Goal: Task Accomplishment & Management: Complete application form

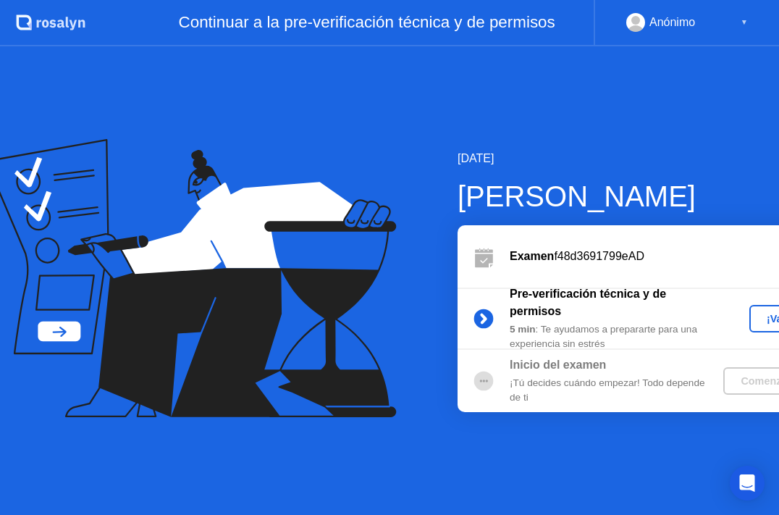
click at [755, 320] on div "¡Vamos!" at bounding box center [787, 319] width 64 height 12
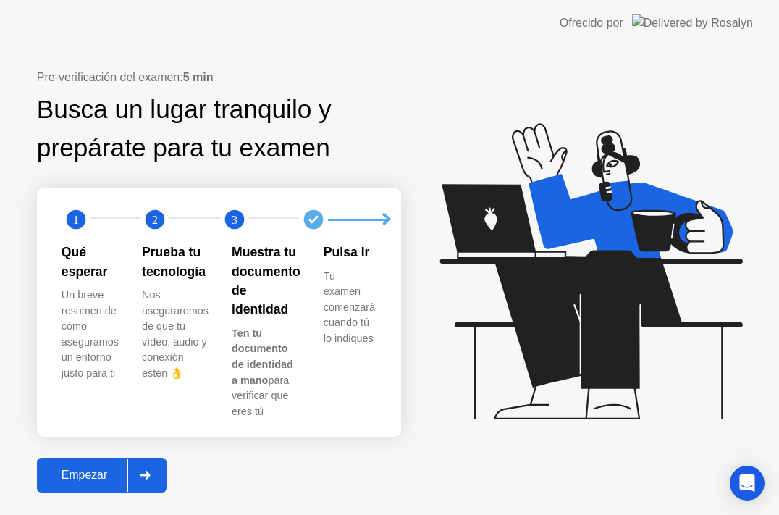
click at [133, 474] on button "Empezar" at bounding box center [102, 475] width 130 height 35
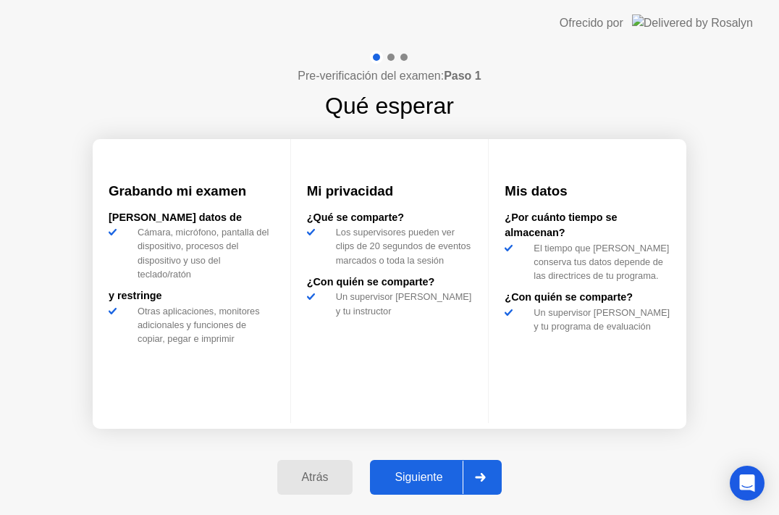
click at [399, 468] on button "Siguiente" at bounding box center [436, 477] width 132 height 35
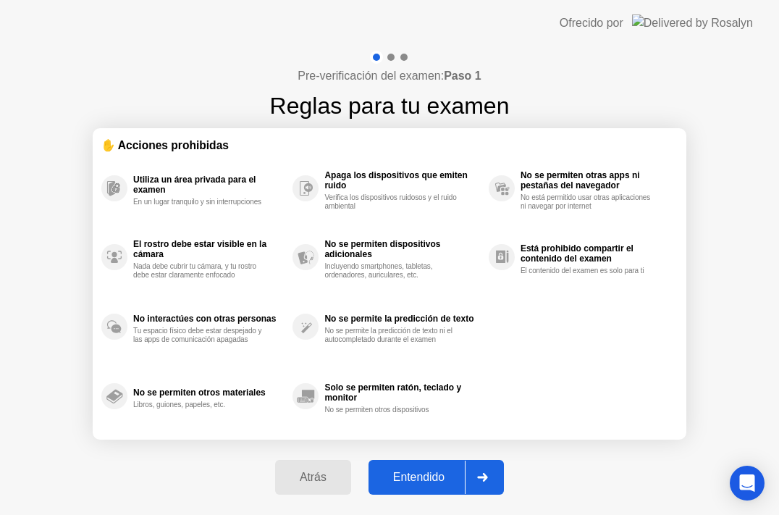
click at [399, 482] on div "Entendido" at bounding box center [419, 477] width 92 height 13
select select "**********"
select select "*******"
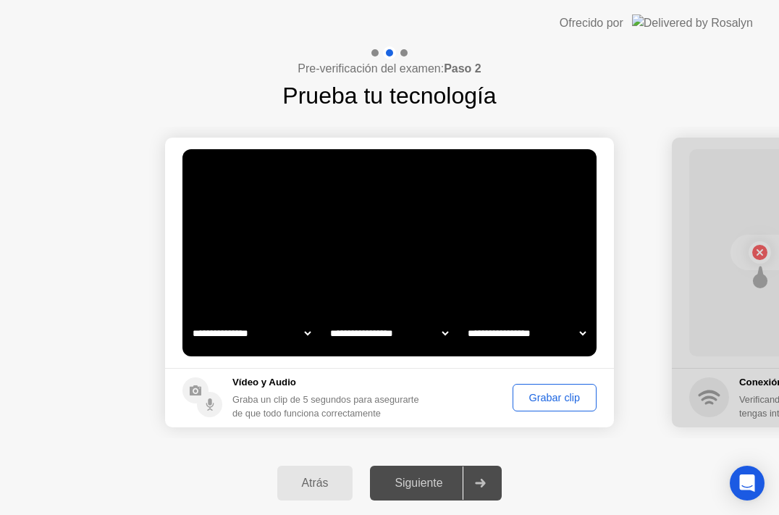
click at [416, 335] on select "**********" at bounding box center [389, 333] width 124 height 29
click at [281, 337] on select "**********" at bounding box center [252, 333] width 124 height 29
click at [538, 403] on div "Grabar clip" at bounding box center [555, 398] width 74 height 12
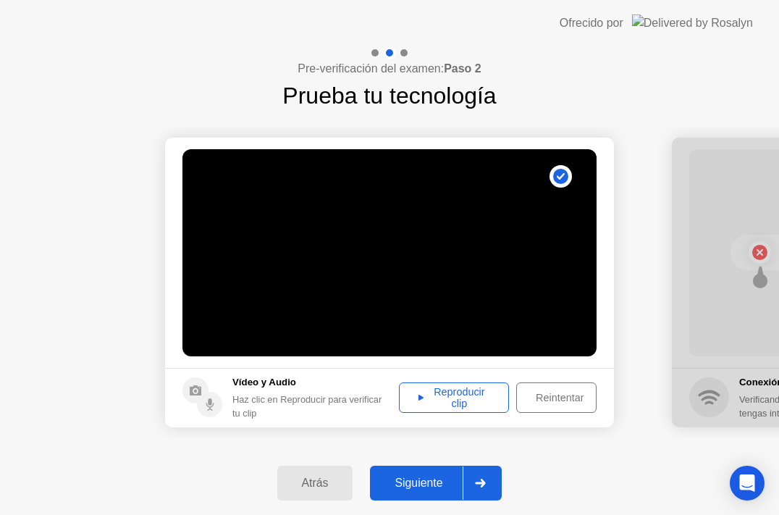
click at [466, 407] on div "Reproducir clip" at bounding box center [454, 397] width 100 height 23
click at [535, 403] on div "Reintentar" at bounding box center [560, 398] width 77 height 12
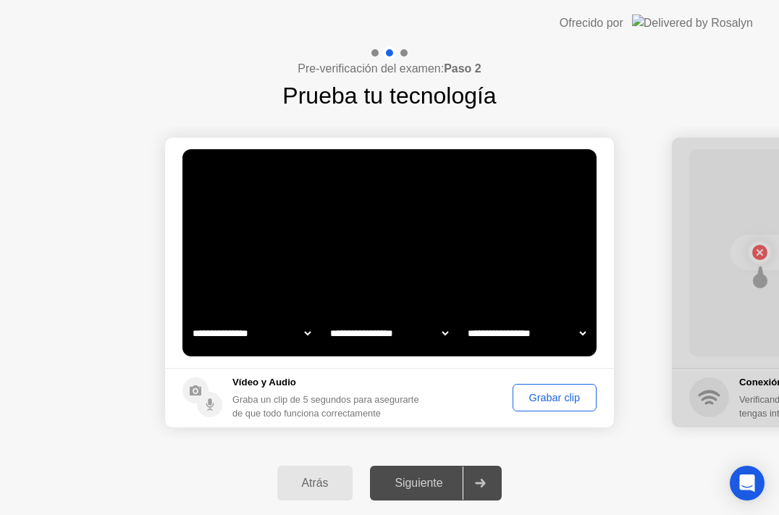
click at [535, 398] on div "Grabar clip" at bounding box center [555, 398] width 74 height 12
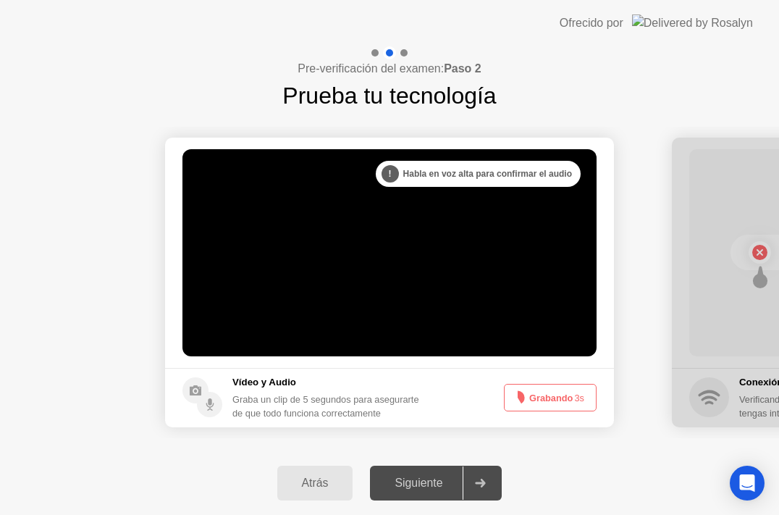
click at [531, 395] on button "Grabando 3s" at bounding box center [550, 398] width 93 height 28
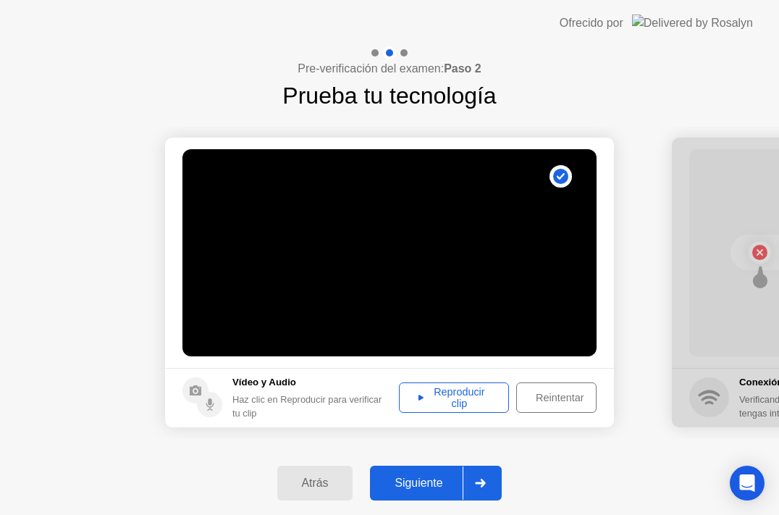
click at [488, 399] on div "Reproducir clip" at bounding box center [454, 397] width 100 height 23
click at [542, 403] on div "Reintentar" at bounding box center [560, 398] width 77 height 12
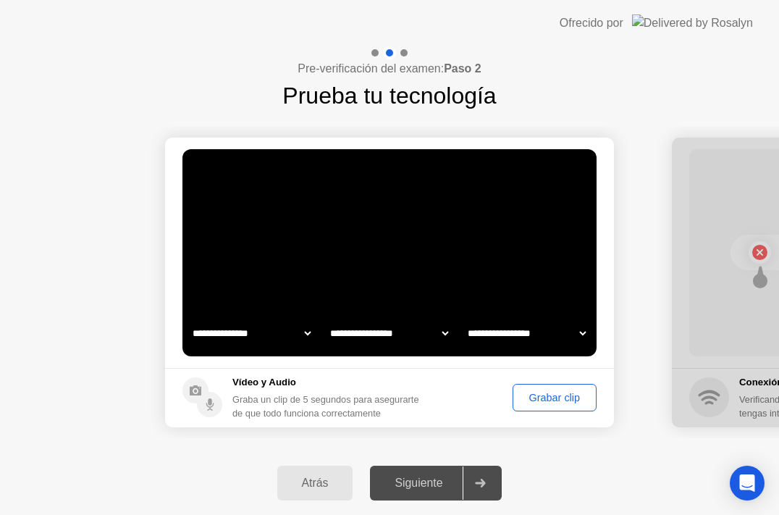
click at [539, 394] on div "Grabar clip" at bounding box center [555, 398] width 74 height 12
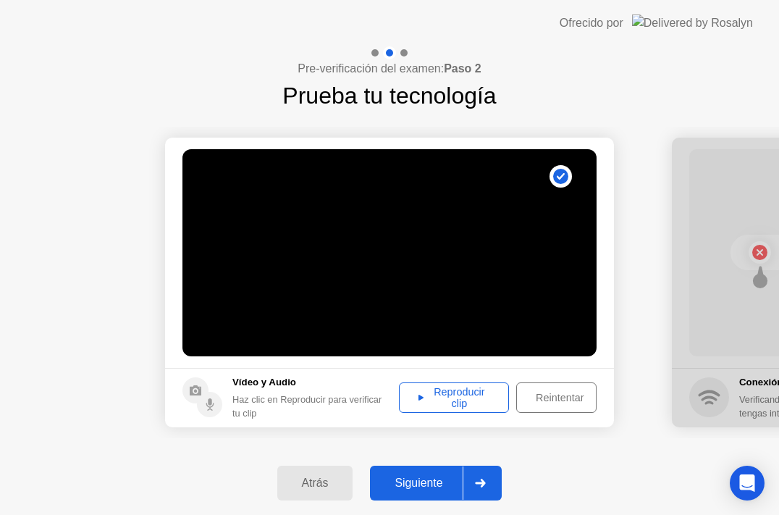
click at [456, 481] on div "Siguiente" at bounding box center [418, 483] width 88 height 13
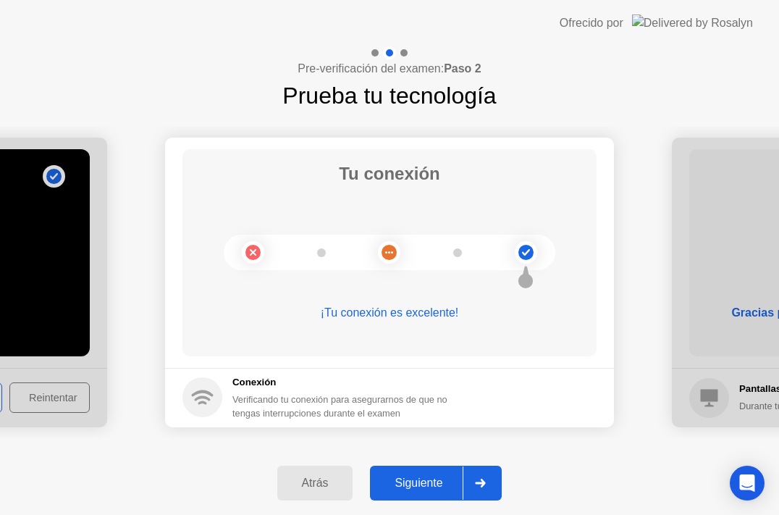
click at [415, 468] on button "Siguiente" at bounding box center [436, 483] width 132 height 35
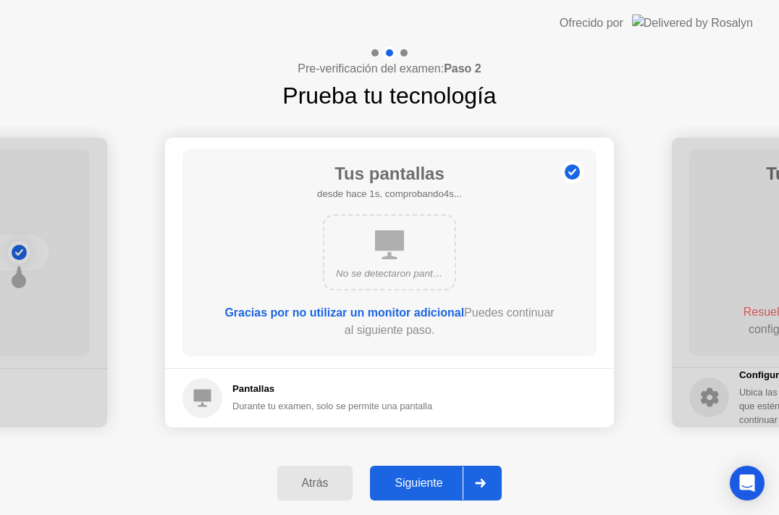
click at [417, 477] on div "Siguiente" at bounding box center [418, 483] width 88 height 13
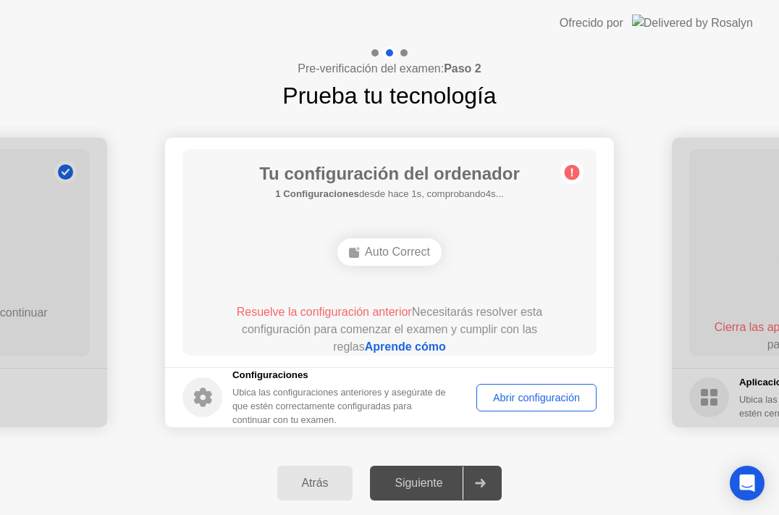
click at [385, 247] on div "Auto Correct" at bounding box center [390, 252] width 104 height 28
click at [503, 392] on div "Abrir configuración" at bounding box center [537, 398] width 110 height 12
click at [365, 253] on div "Auto Correct" at bounding box center [390, 252] width 104 height 28
click at [367, 351] on link "Aprende cómo" at bounding box center [405, 346] width 81 height 12
drag, startPoint x: 388, startPoint y: 22, endPoint x: 435, endPoint y: 22, distance: 47.1
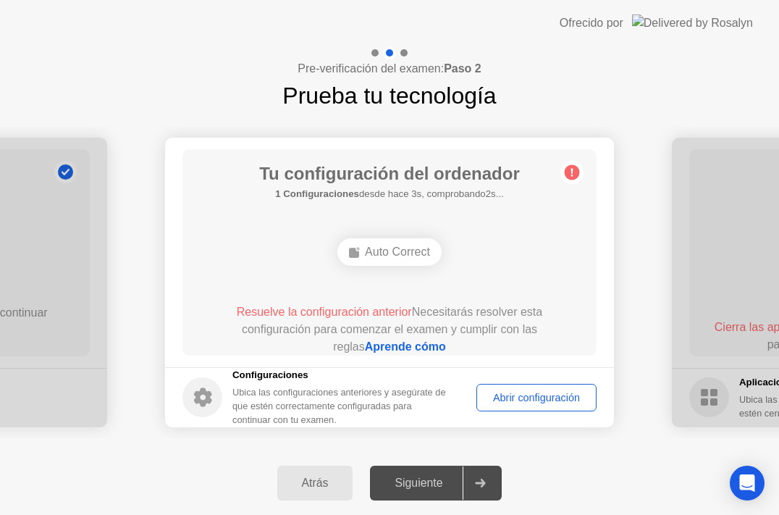
click at [435, 22] on header "Ofrecido por" at bounding box center [389, 23] width 779 height 46
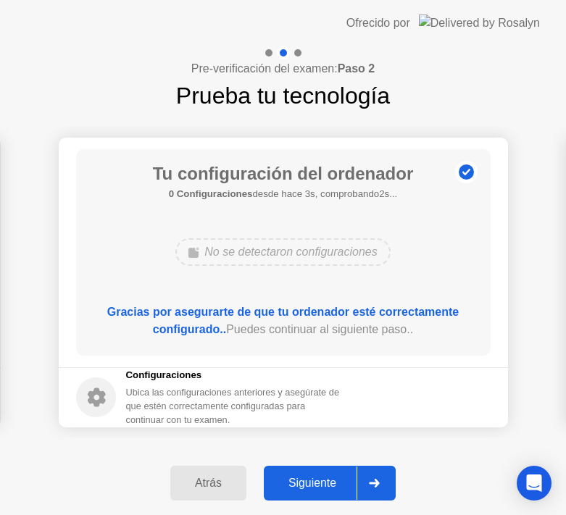
click at [312, 484] on div "Siguiente" at bounding box center [312, 483] width 88 height 13
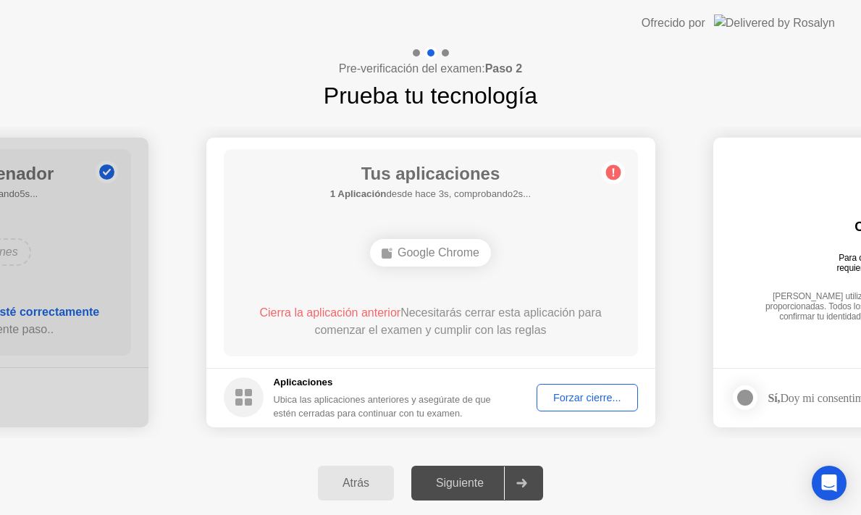
click at [401, 219] on div "Tus aplicaciones 1 Aplicación desde hace 3s, comprobando2s... Google Chrome Cie…" at bounding box center [431, 252] width 414 height 207
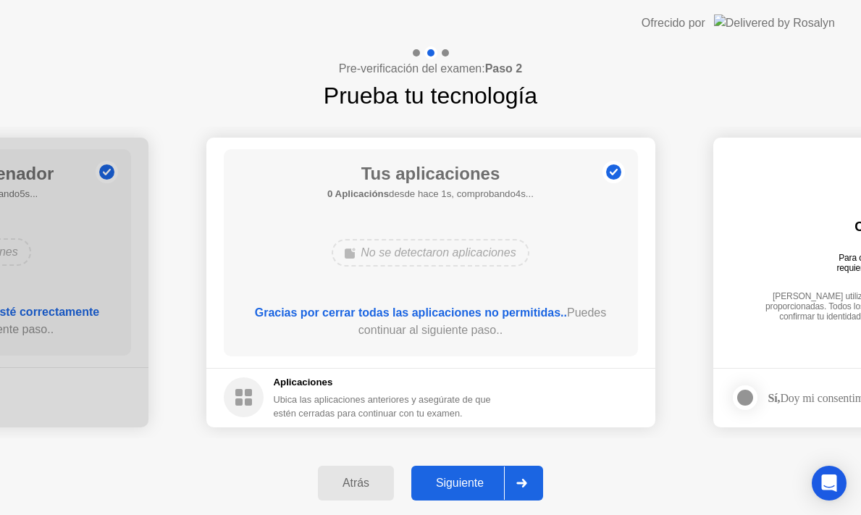
click at [450, 480] on div "Siguiente" at bounding box center [460, 483] width 88 height 13
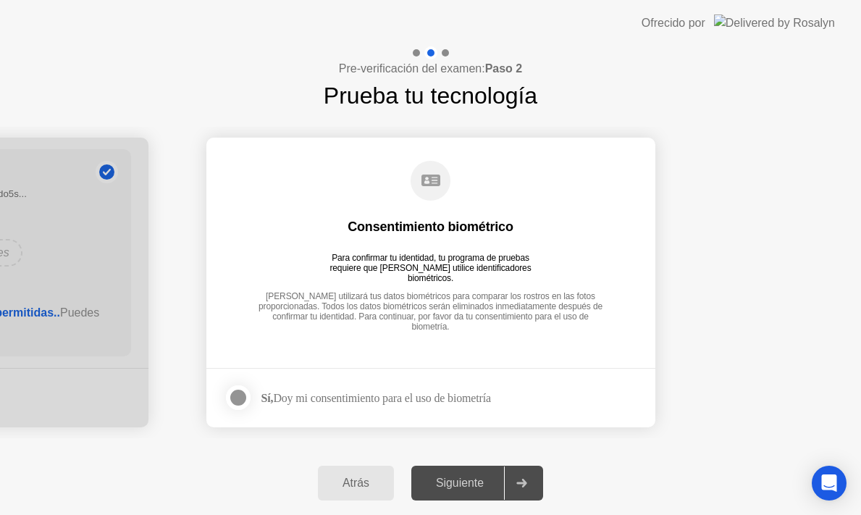
click at [457, 484] on div "Siguiente" at bounding box center [460, 483] width 88 height 13
click at [246, 391] on div at bounding box center [238, 397] width 17 height 17
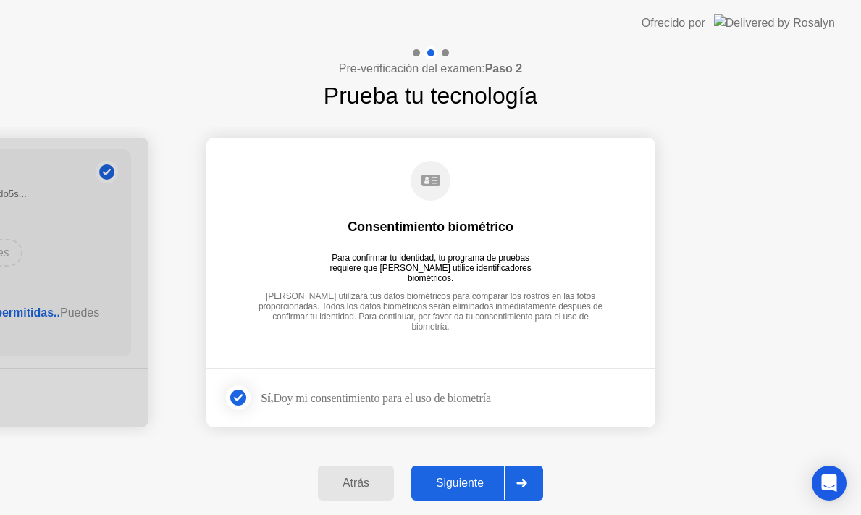
click at [466, 492] on button "Siguiente" at bounding box center [477, 483] width 132 height 35
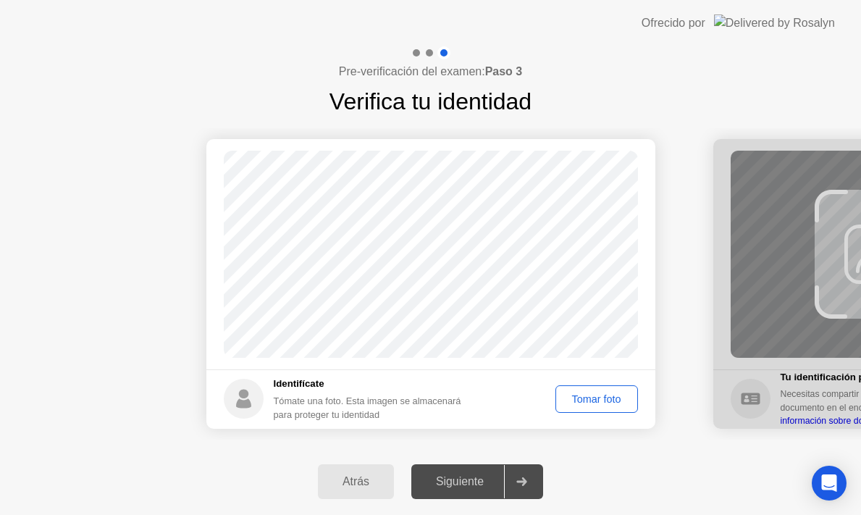
click at [563, 404] on div "Tomar foto" at bounding box center [597, 399] width 72 height 12
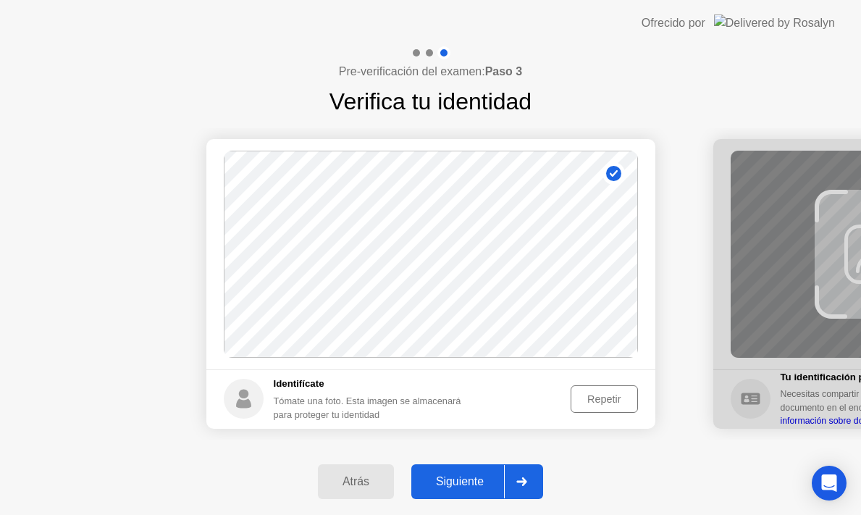
click at [583, 405] on div "Repetir" at bounding box center [604, 399] width 56 height 12
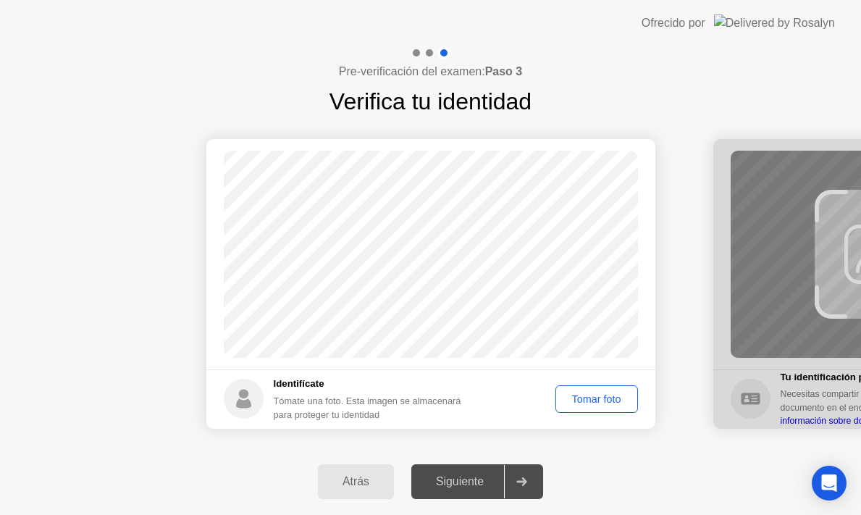
click at [585, 396] on div "Tomar foto" at bounding box center [597, 399] width 72 height 12
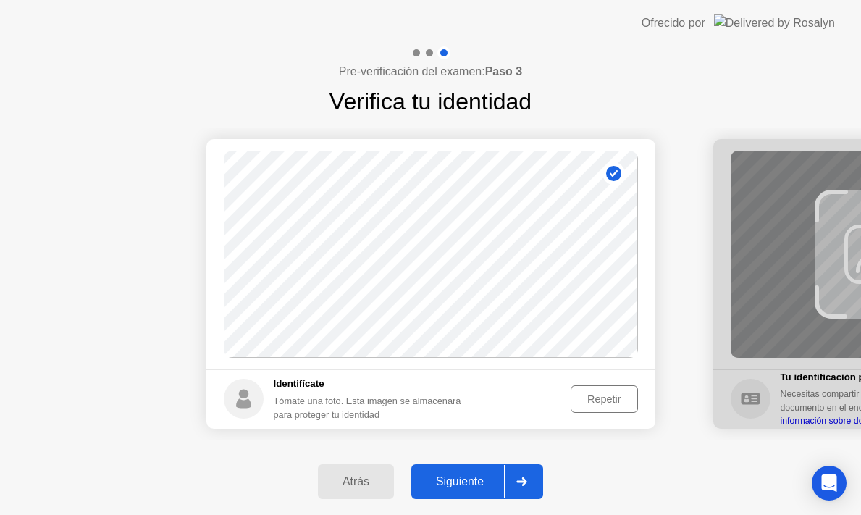
click at [477, 478] on div "Siguiente" at bounding box center [460, 481] width 88 height 13
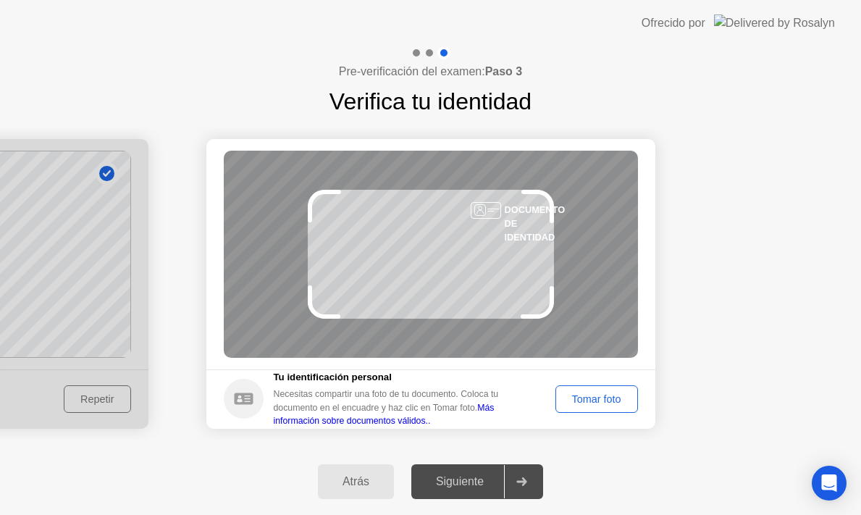
click at [588, 401] on div "Tomar foto" at bounding box center [597, 399] width 72 height 12
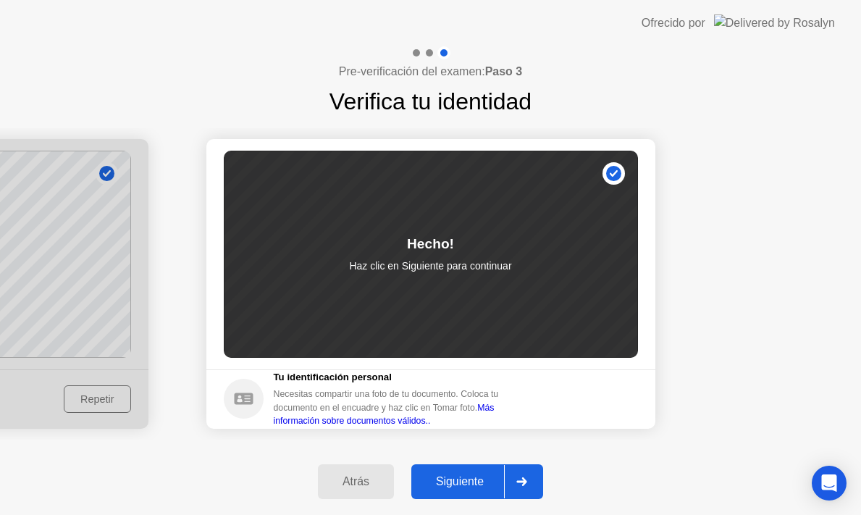
click at [474, 486] on div "Siguiente" at bounding box center [460, 481] width 88 height 13
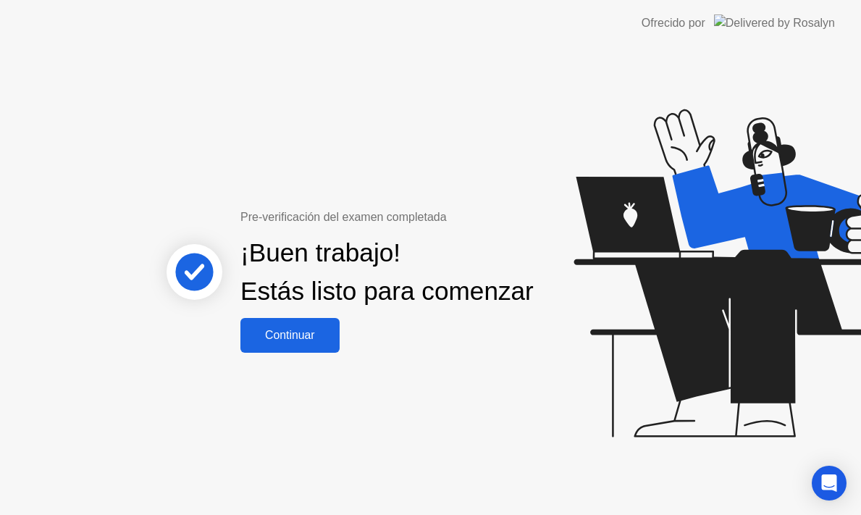
click at [315, 365] on div "Pre-verificación del examen completada ¡Buen trabajo! Estás listo para comenzar…" at bounding box center [430, 280] width 861 height 469
click at [308, 342] on div "Continuar" at bounding box center [290, 335] width 91 height 13
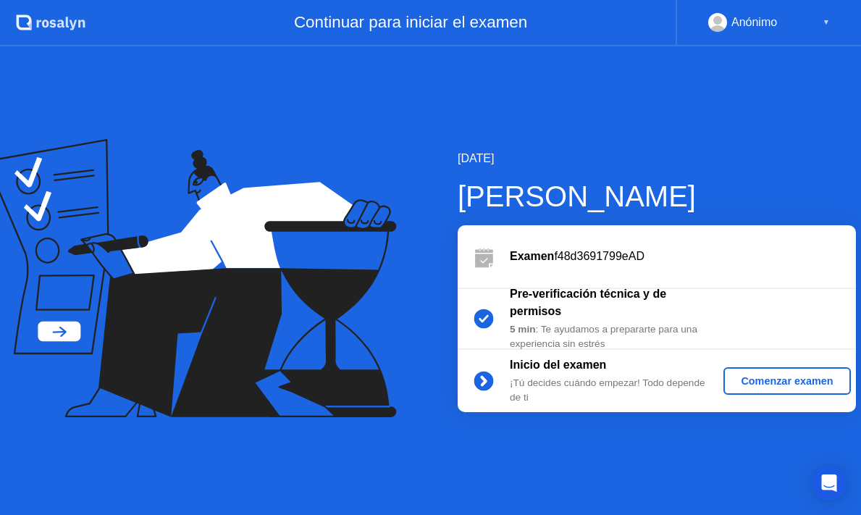
click at [759, 383] on div "Comenzar examen" at bounding box center [786, 381] width 115 height 12
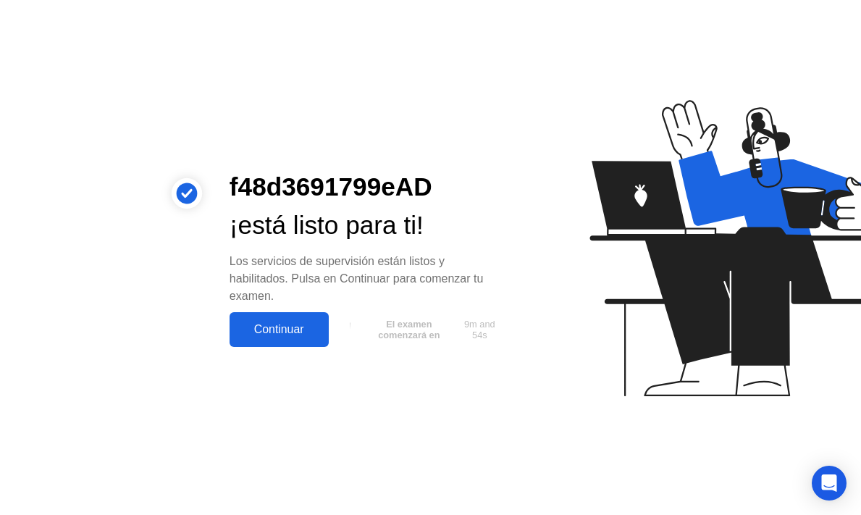
click at [256, 335] on div "Continuar" at bounding box center [279, 329] width 91 height 13
